Goal: Transaction & Acquisition: Complete application form

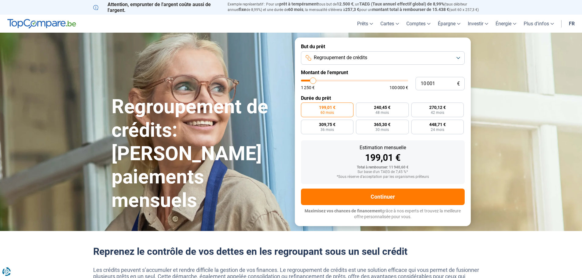
type input "9 000"
type input "9000"
type input "9 500"
type input "9500"
type input "10 000"
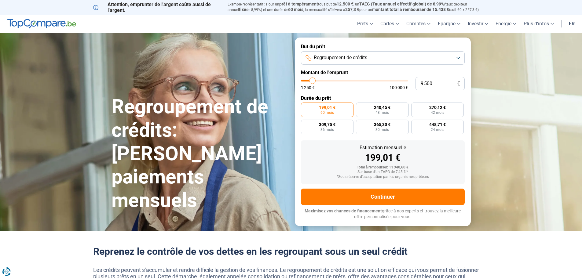
type input "10000"
type input "10 250"
type input "10250"
type input "10 500"
type input "10500"
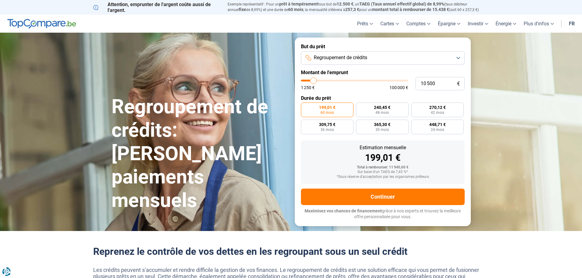
type input "12 500"
type input "12500"
type input "13 000"
type input "13000"
type input "13 500"
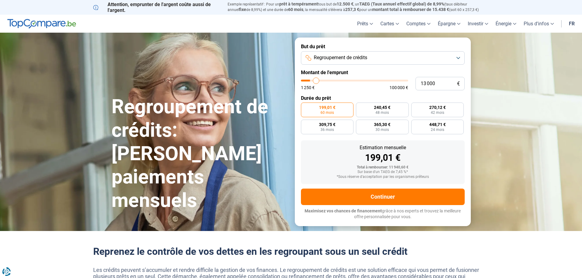
type input "13500"
type input "14 000"
type input "14000"
type input "14 250"
type input "14250"
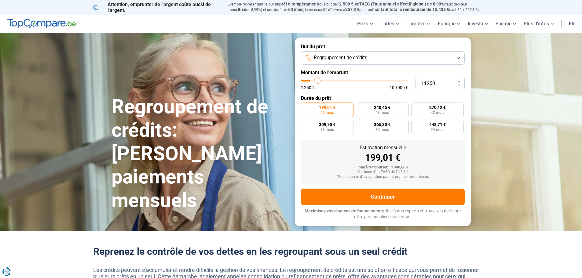
type input "14 500"
type input "14500"
type input "14 750"
type input "14750"
type input "15 000"
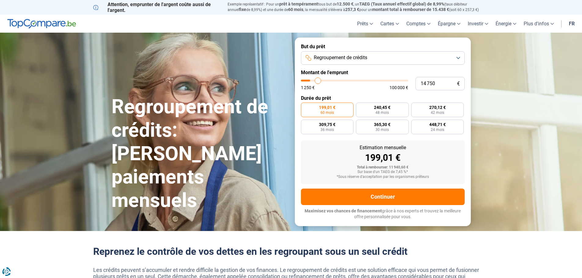
type input "15000"
type input "15 500"
type input "15500"
type input "15 750"
type input "15750"
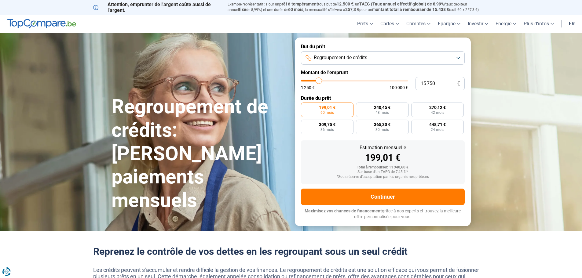
type input "16 000"
type input "16000"
type input "16 250"
type input "16250"
type input "16 500"
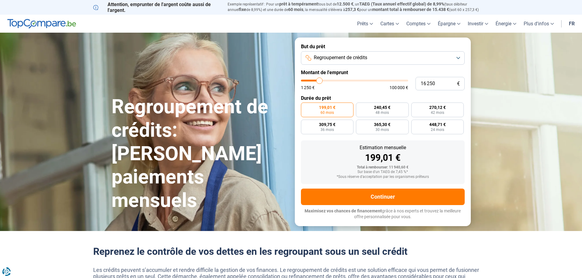
type input "16500"
type input "17 000"
type input "17000"
type input "17 250"
type input "17250"
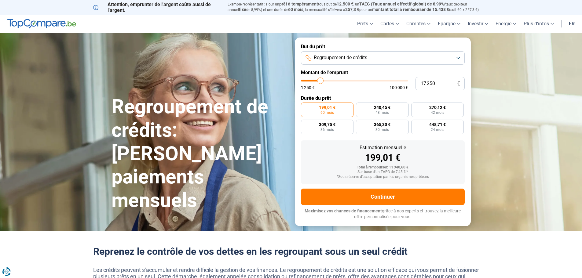
type input "17 500"
type input "17500"
type input "17 750"
type input "17750"
type input "18 000"
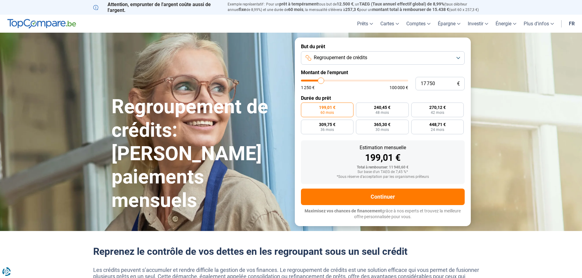
type input "18000"
type input "17 750"
type input "17750"
type input "17 500"
type input "17500"
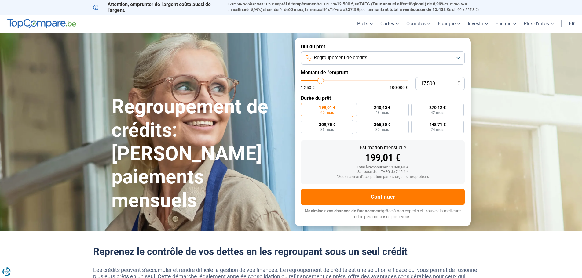
type input "17 750"
type input "17750"
type input "18 000"
type input "18000"
type input "18 500"
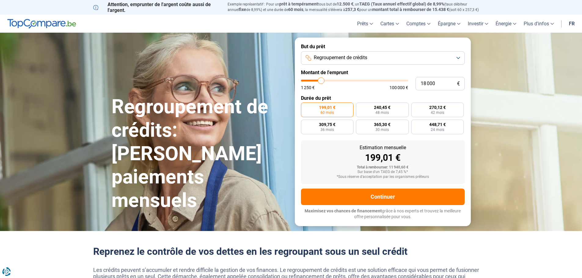
type input "18500"
type input "18 000"
type input "18000"
type input "17 750"
type input "17750"
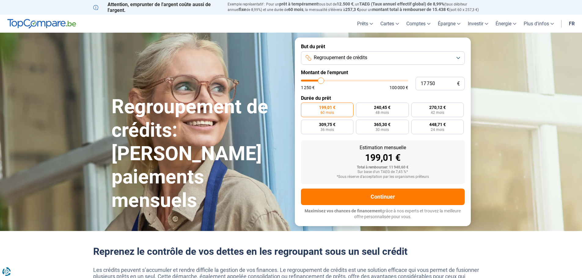
type input "18 000"
type input "18000"
type input "18 500"
type input "18500"
type input "18 000"
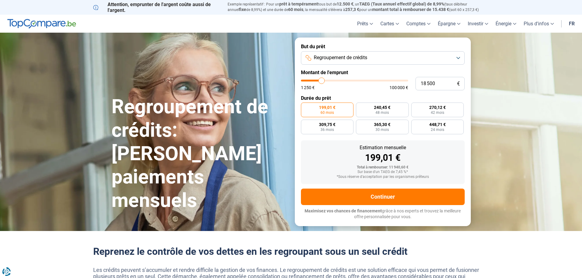
type input "18000"
type input "17 750"
type input "17750"
type input "18 000"
drag, startPoint x: 312, startPoint y: 81, endPoint x: 322, endPoint y: 82, distance: 9.5
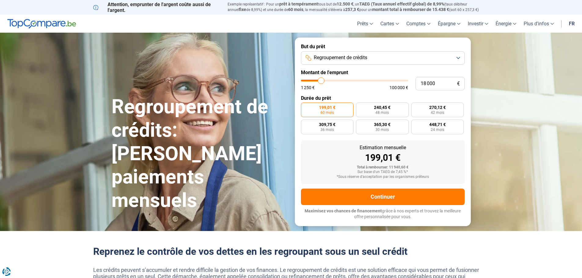
type input "18000"
click at [322, 82] on input "range" at bounding box center [354, 81] width 107 height 2
radio input "false"
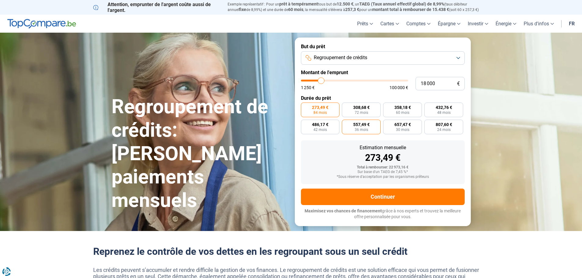
click at [356, 126] on span "557,49 €" at bounding box center [361, 125] width 17 height 4
click at [346, 124] on input "557,49 € 36 mois" at bounding box center [344, 122] width 4 height 4
radio input "true"
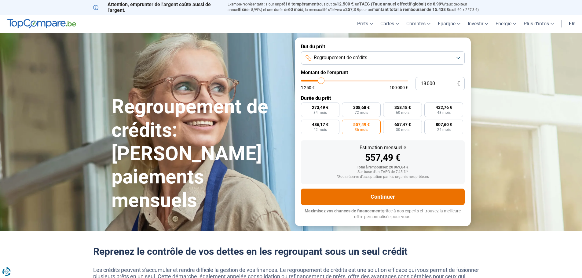
click at [374, 195] on button "Continuer" at bounding box center [383, 197] width 164 height 17
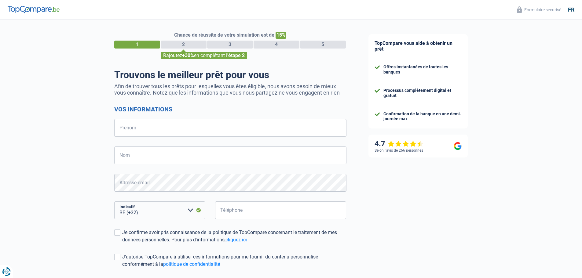
select select "32"
